Goal: Information Seeking & Learning: Find specific page/section

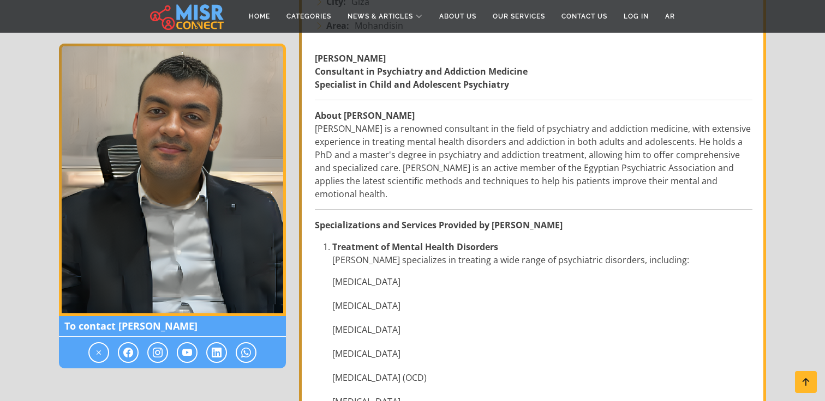
scroll to position [295, 0]
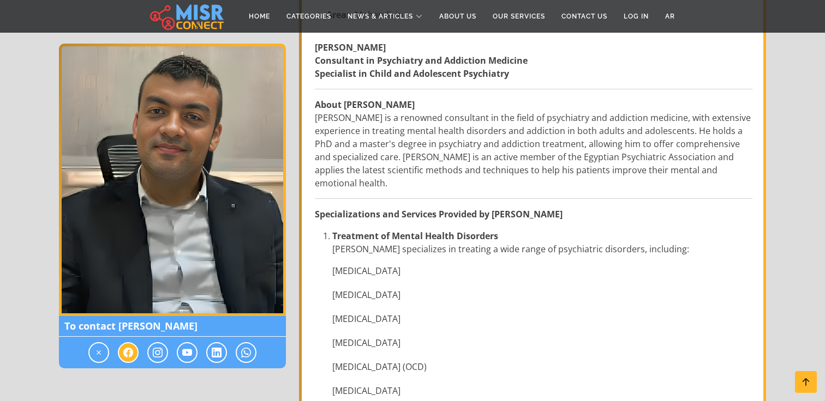
click at [127, 352] on icon at bounding box center [128, 352] width 10 height 13
click at [125, 358] on icon at bounding box center [128, 352] width 10 height 13
click at [155, 353] on icon at bounding box center [158, 352] width 10 height 13
click at [185, 356] on icon at bounding box center [187, 352] width 10 height 13
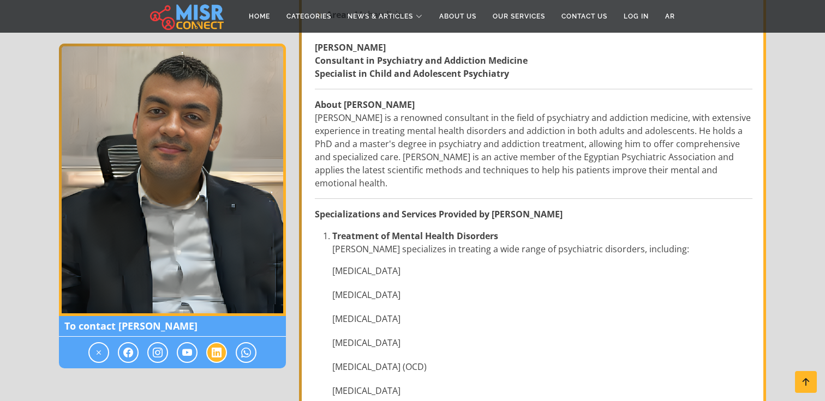
click at [221, 352] on span at bounding box center [216, 353] width 21 height 21
click at [241, 353] on span at bounding box center [246, 353] width 21 height 21
click at [98, 352] on icon at bounding box center [99, 352] width 10 height 13
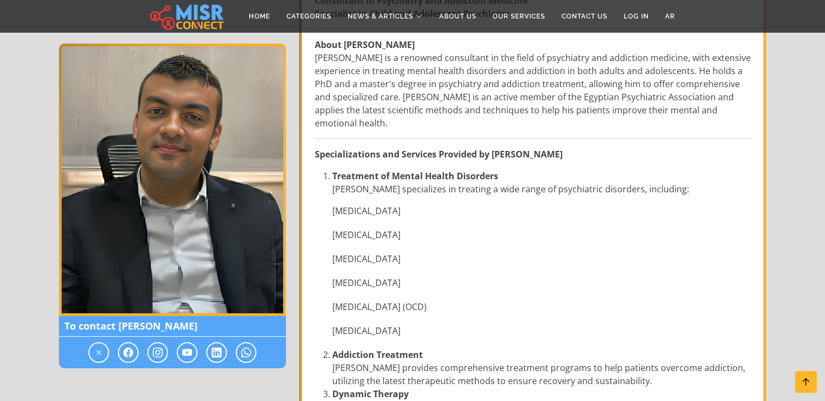
scroll to position [361, 0]
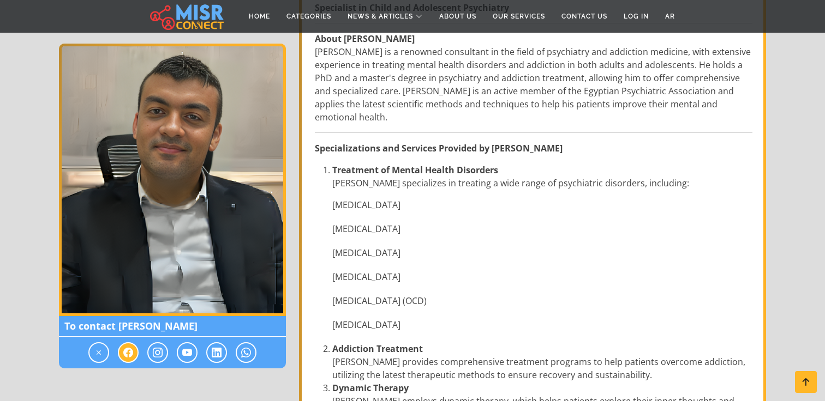
click at [131, 353] on icon at bounding box center [128, 352] width 10 height 13
click at [131, 352] on icon at bounding box center [128, 352] width 10 height 13
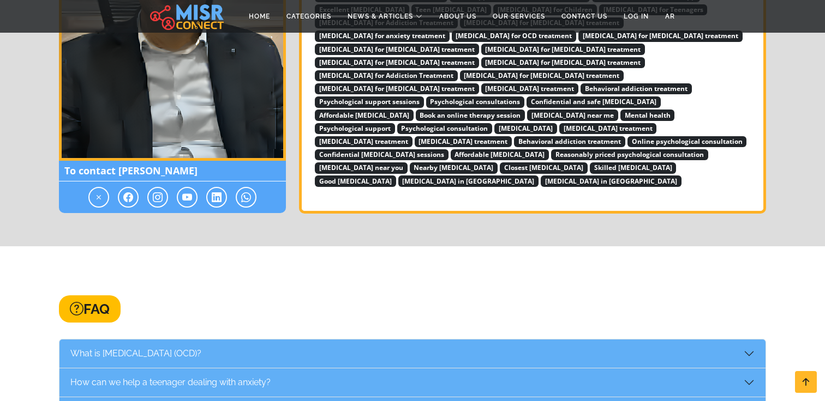
scroll to position [1638, 0]
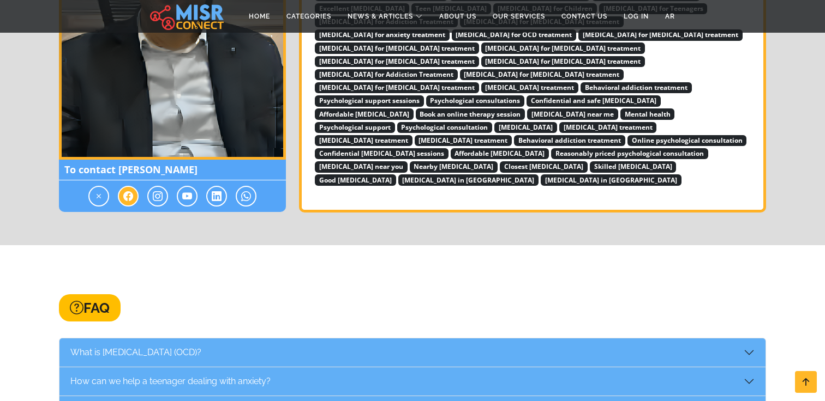
click at [126, 186] on span at bounding box center [128, 196] width 21 height 21
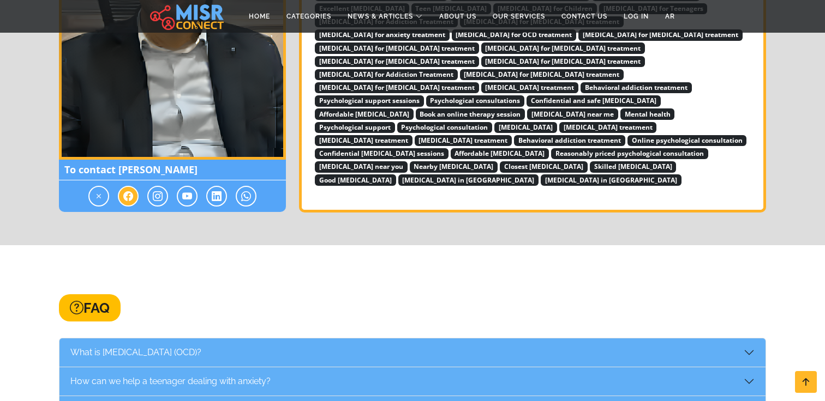
click at [126, 186] on span at bounding box center [128, 196] width 21 height 21
click at [128, 190] on icon at bounding box center [128, 196] width 10 height 13
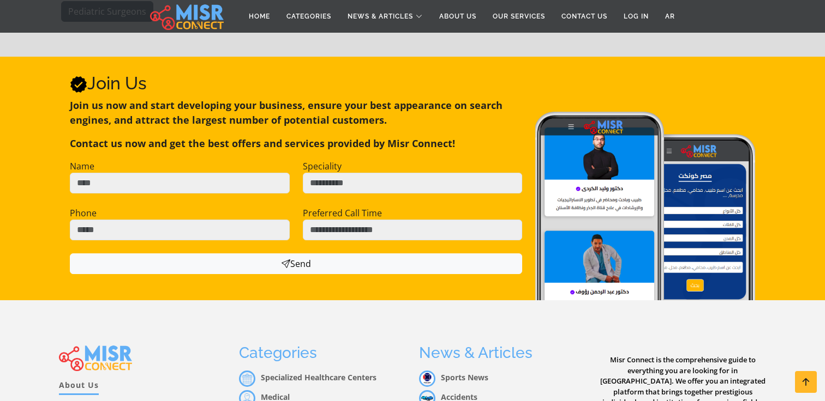
scroll to position [2523, 0]
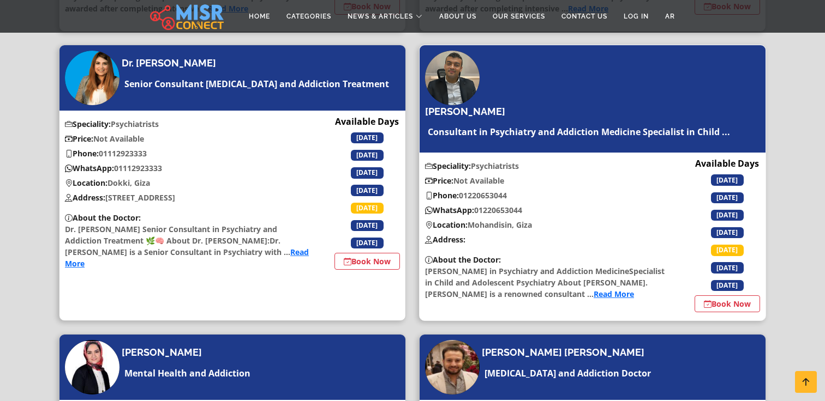
scroll to position [671, 0]
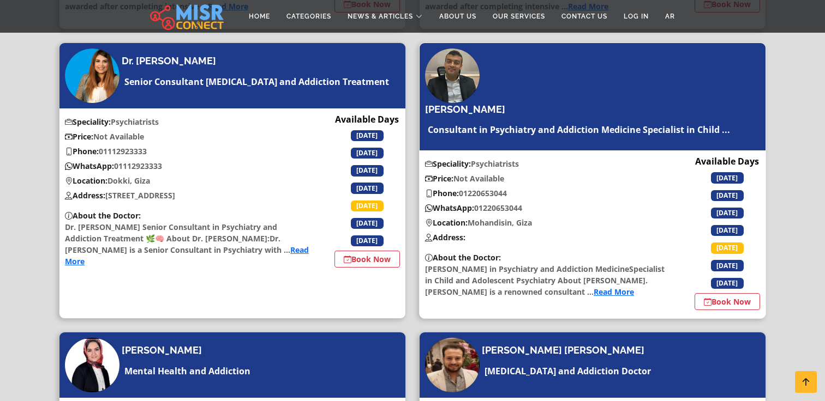
click at [593, 297] on link "Read More" at bounding box center [613, 292] width 40 height 10
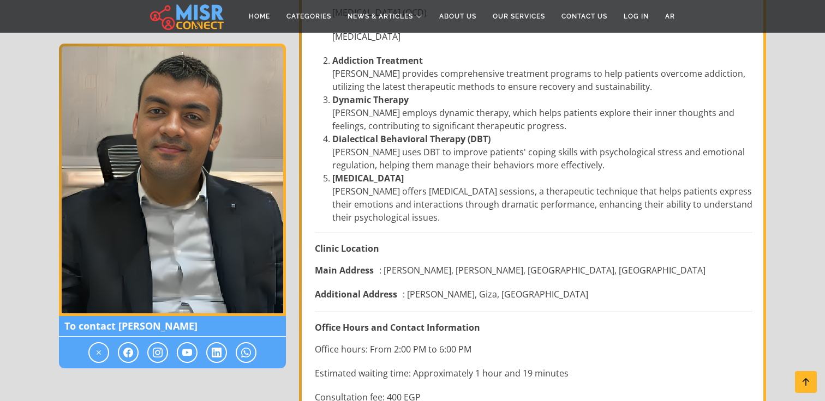
scroll to position [650, 0]
click at [134, 351] on span at bounding box center [128, 353] width 21 height 21
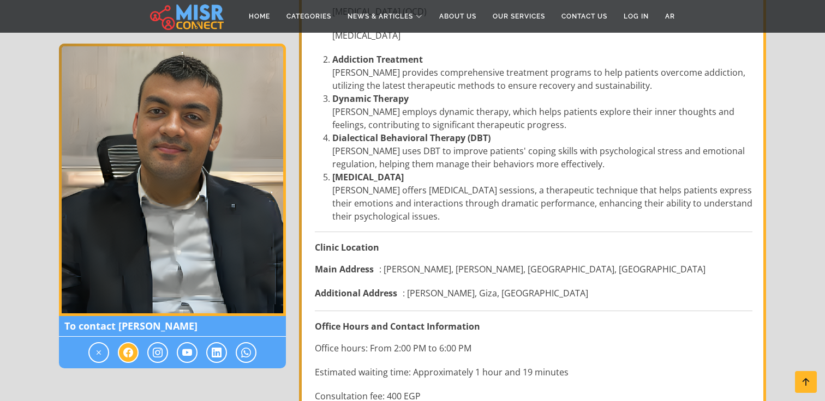
click at [134, 351] on span at bounding box center [128, 353] width 21 height 21
